Goal: Navigation & Orientation: Understand site structure

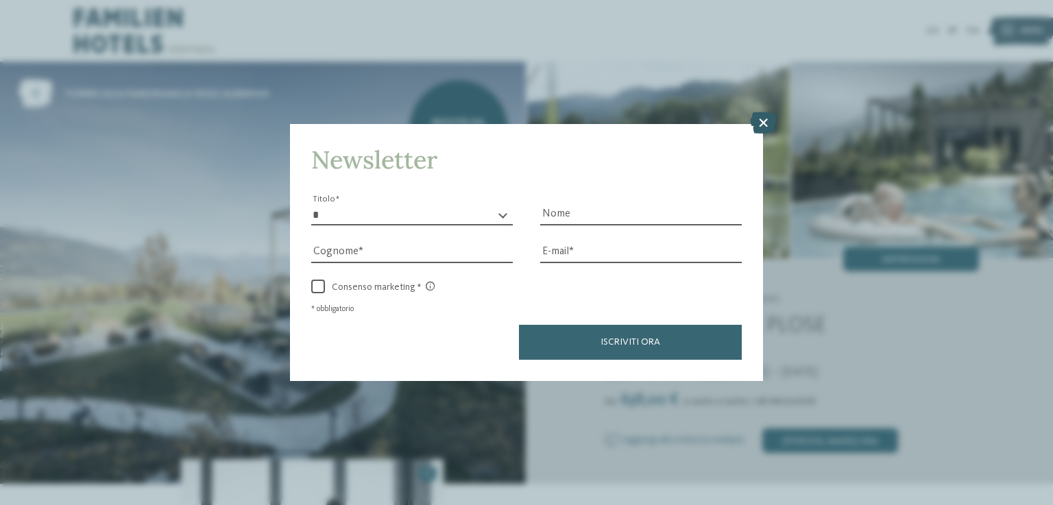
click at [768, 120] on icon at bounding box center [763, 123] width 27 height 22
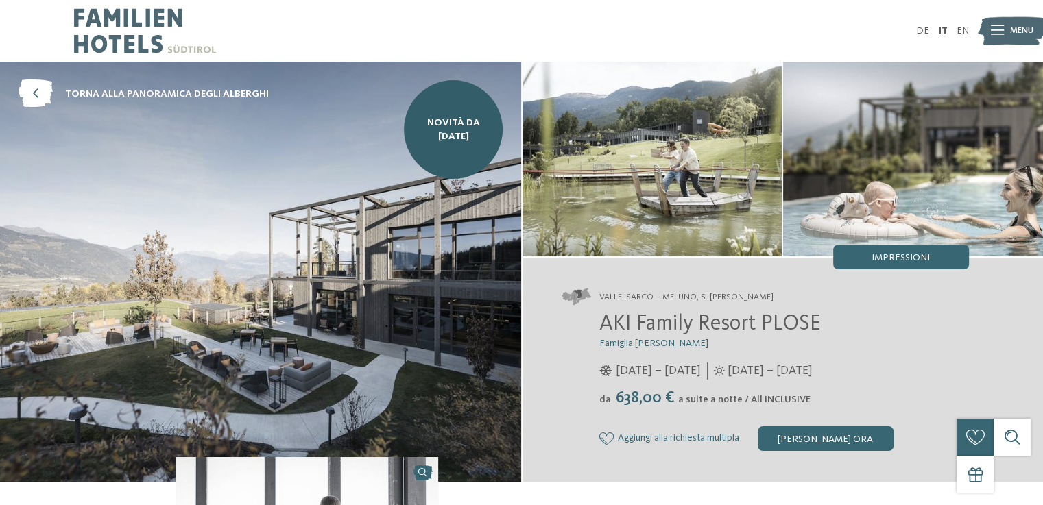
click at [992, 33] on icon at bounding box center [997, 31] width 13 height 10
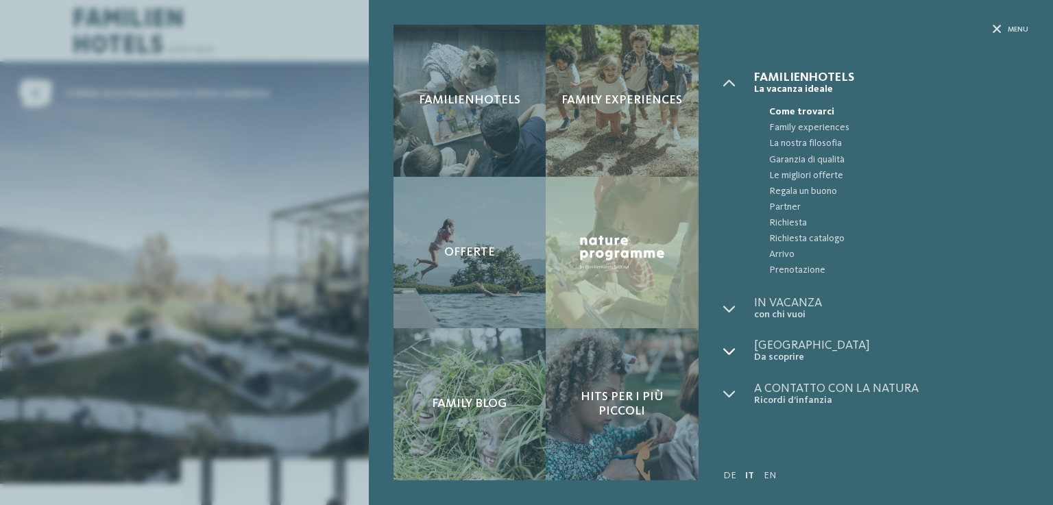
click at [723, 350] on icon at bounding box center [729, 351] width 12 height 12
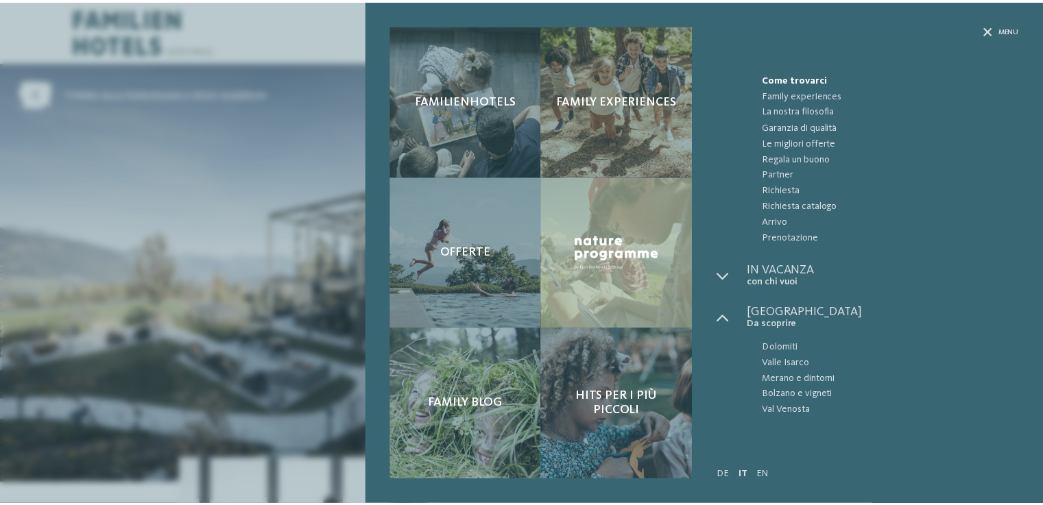
scroll to position [60, 0]
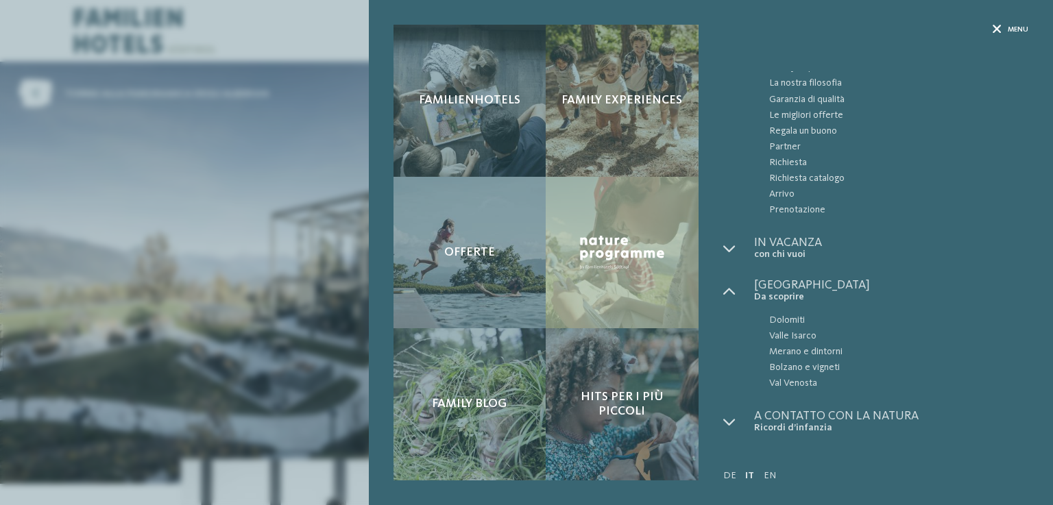
click at [1001, 29] on div "Menu" at bounding box center [1011, 30] width 36 height 10
